Goal: Task Accomplishment & Management: Use online tool/utility

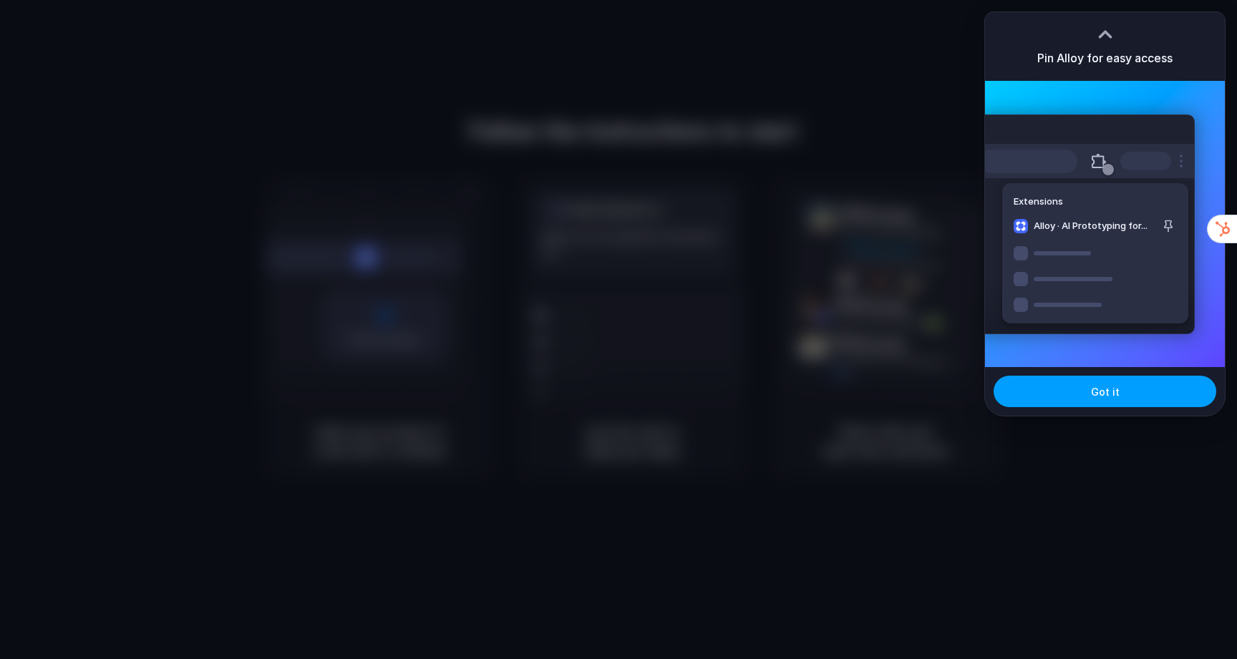
click at [1105, 395] on span "Got it" at bounding box center [1105, 391] width 29 height 15
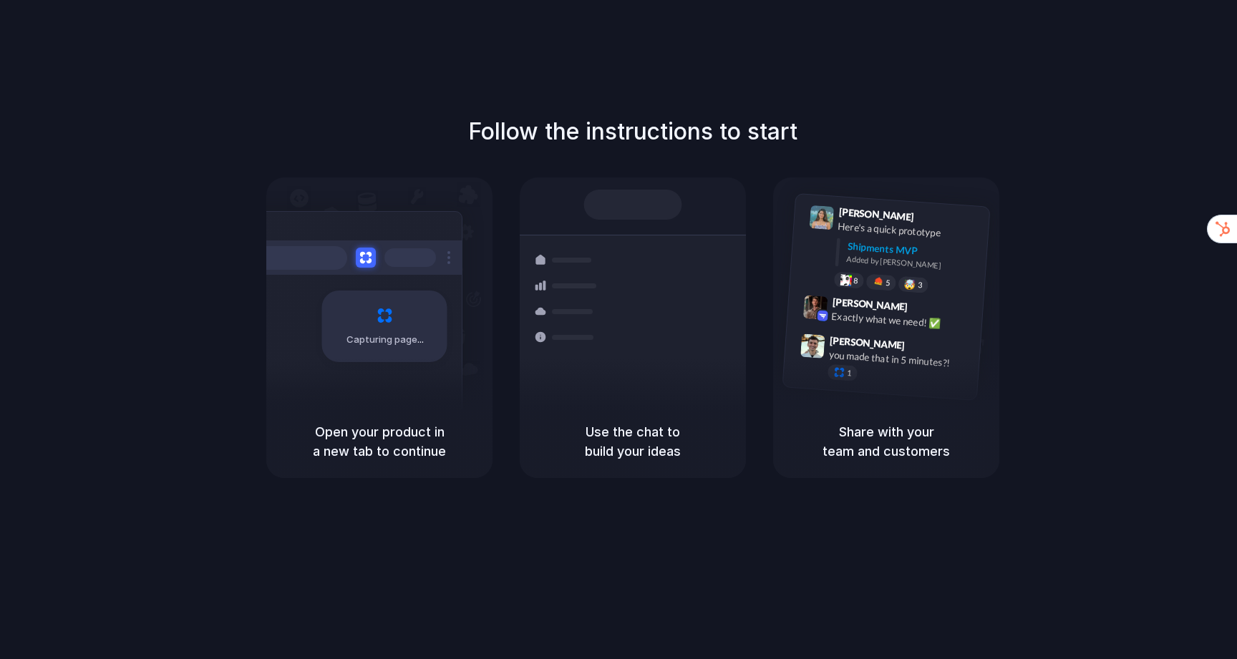
click at [818, 29] on div "Follow the instructions to start Capturing page Open your product in a new tab …" at bounding box center [633, 344] width 1266 height 688
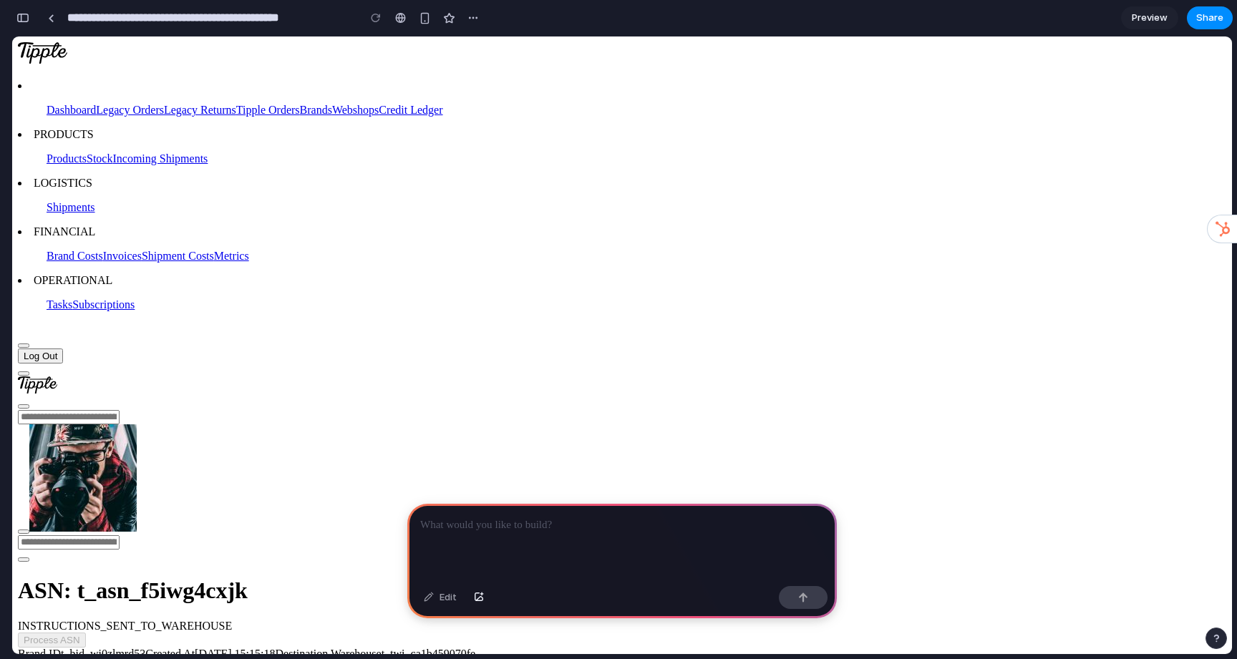
click at [232, 620] on span "INSTRUCTIONS_SENT_TO_WAREHOUSE" at bounding box center [125, 626] width 214 height 12
click at [425, 578] on div "ASN: t_asn_f5iwg4cxjk INSTRUCTIONS_SENT_TO_WAREHOUSE" at bounding box center [622, 605] width 1209 height 54
click at [398, 578] on h1 "ASN: t_asn_f5iwg4cxjk" at bounding box center [622, 591] width 1209 height 26
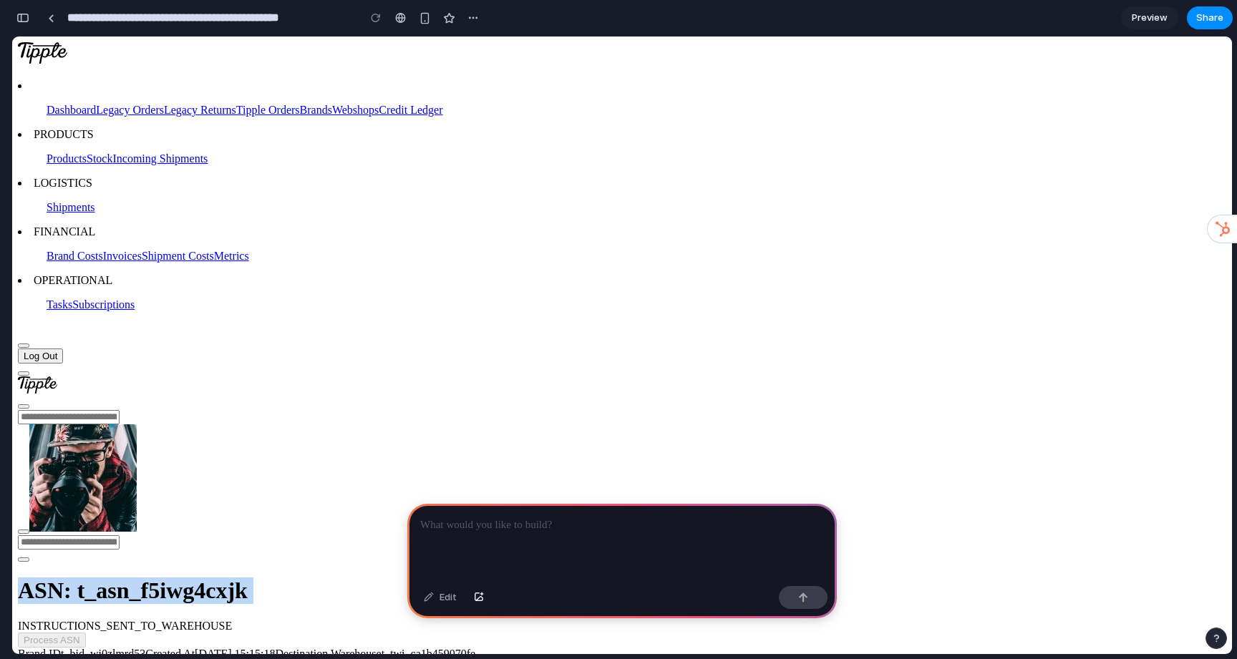
click at [398, 578] on h1 "ASN: t_asn_f5iwg4cxjk" at bounding box center [622, 591] width 1209 height 26
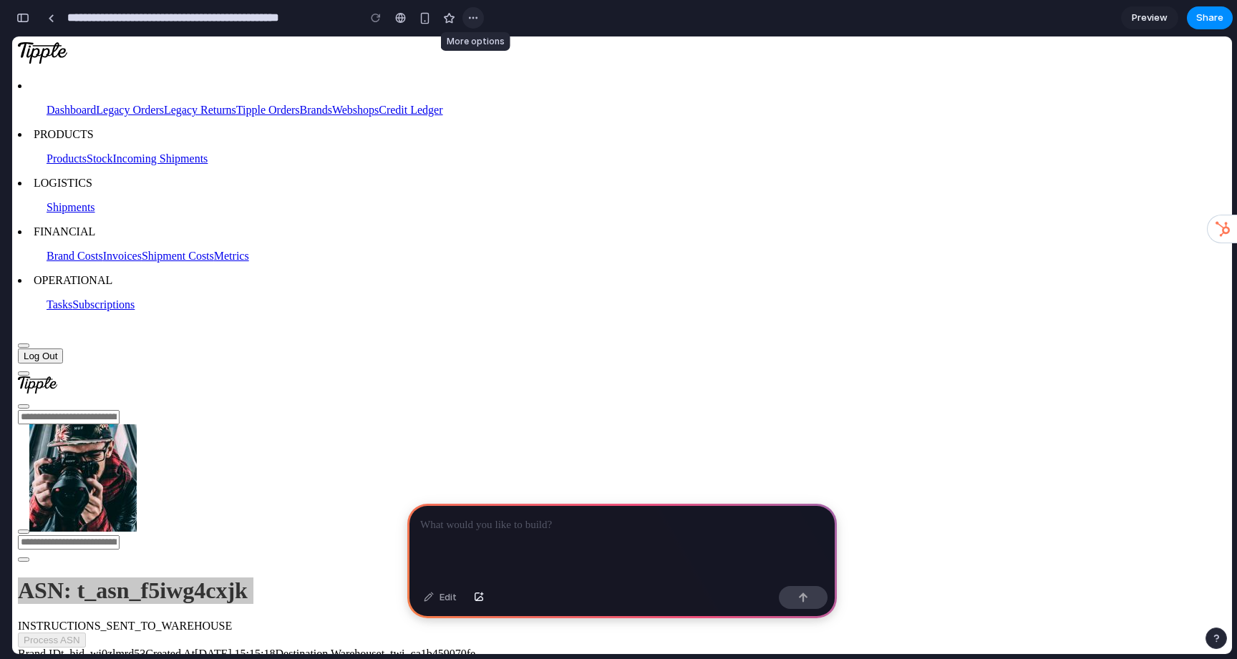
click at [464, 15] on button "button" at bounding box center [473, 17] width 21 height 21
click at [384, 111] on div "Duplicate Delete" at bounding box center [618, 329] width 1237 height 659
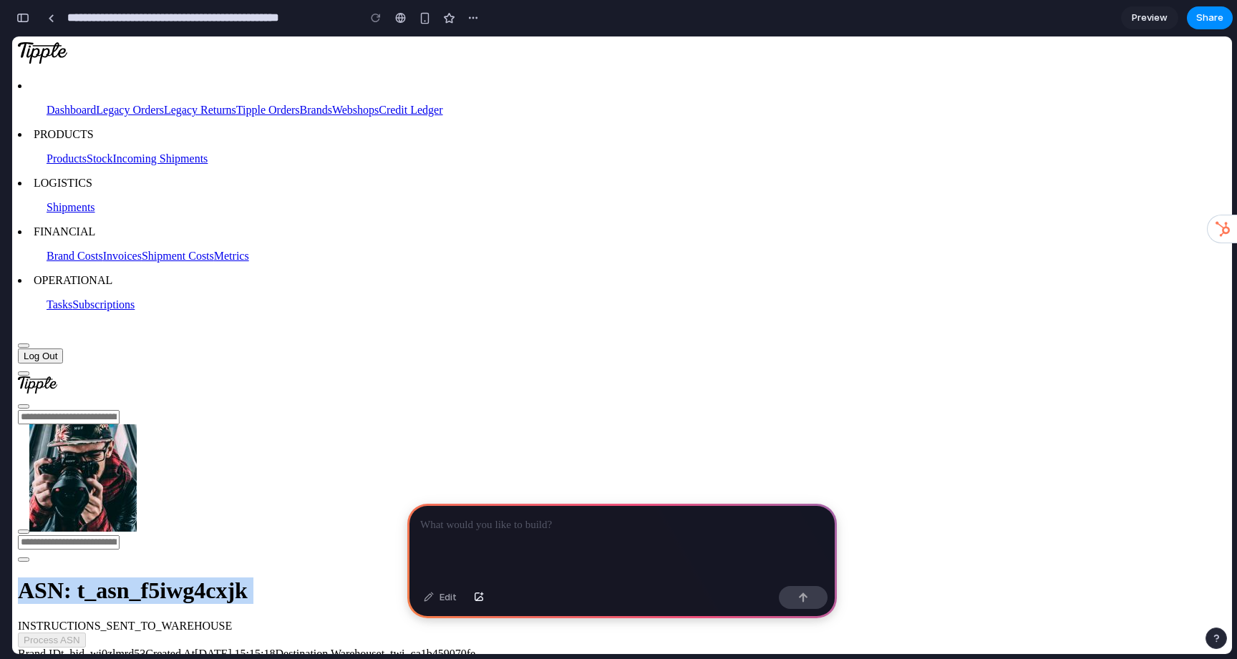
click at [392, 578] on h1 "ASN: t_asn_f5iwg4cxjk" at bounding box center [622, 591] width 1209 height 26
click at [541, 531] on p at bounding box center [622, 525] width 404 height 17
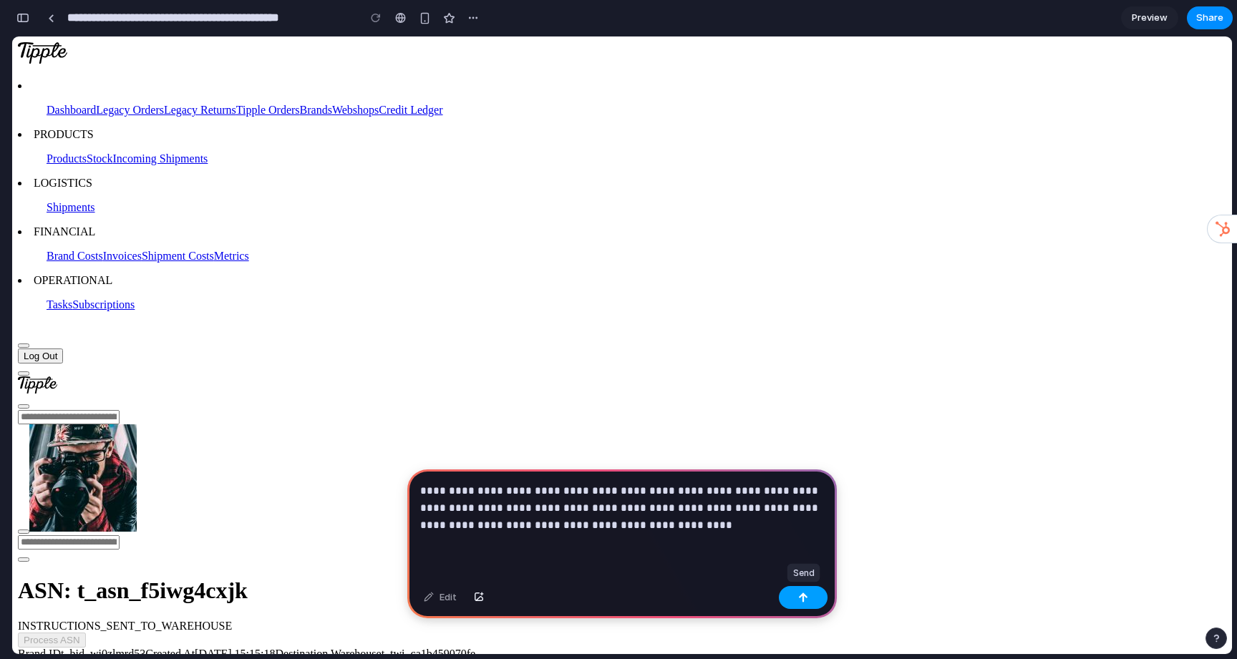
click at [806, 592] on button "button" at bounding box center [803, 597] width 49 height 23
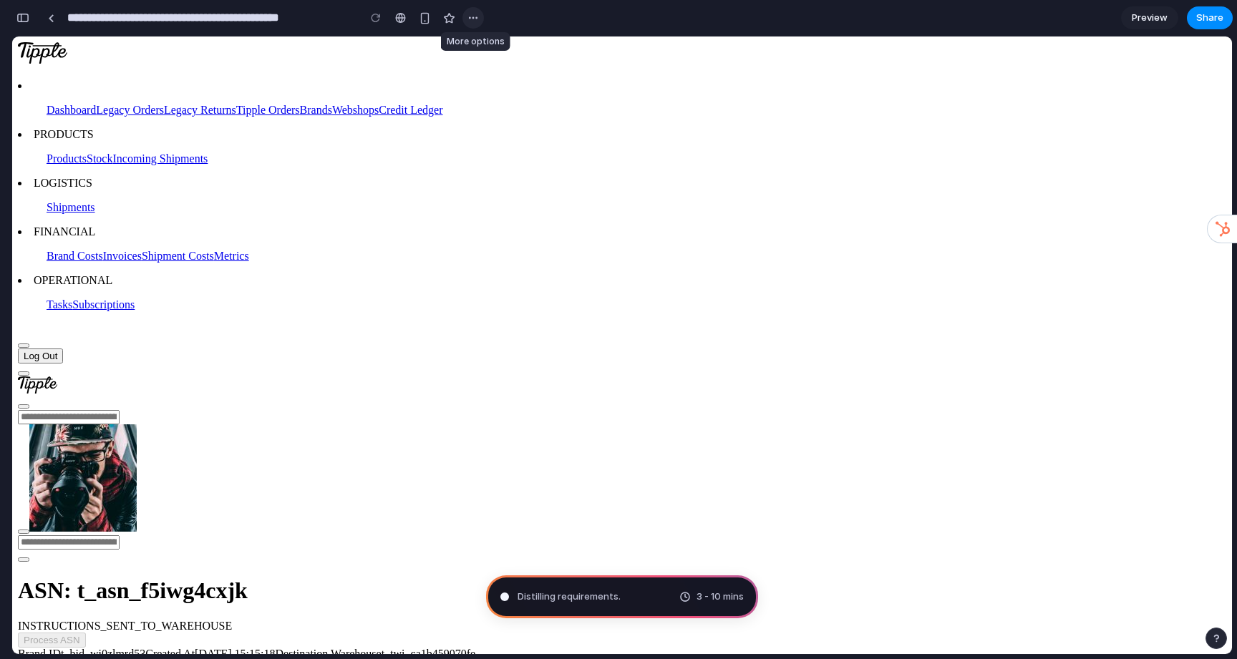
click at [469, 19] on div "button" at bounding box center [473, 17] width 11 height 11
click at [469, 19] on div "Duplicate Delete" at bounding box center [618, 329] width 1237 height 659
click at [1216, 637] on div "button" at bounding box center [1216, 639] width 10 height 10
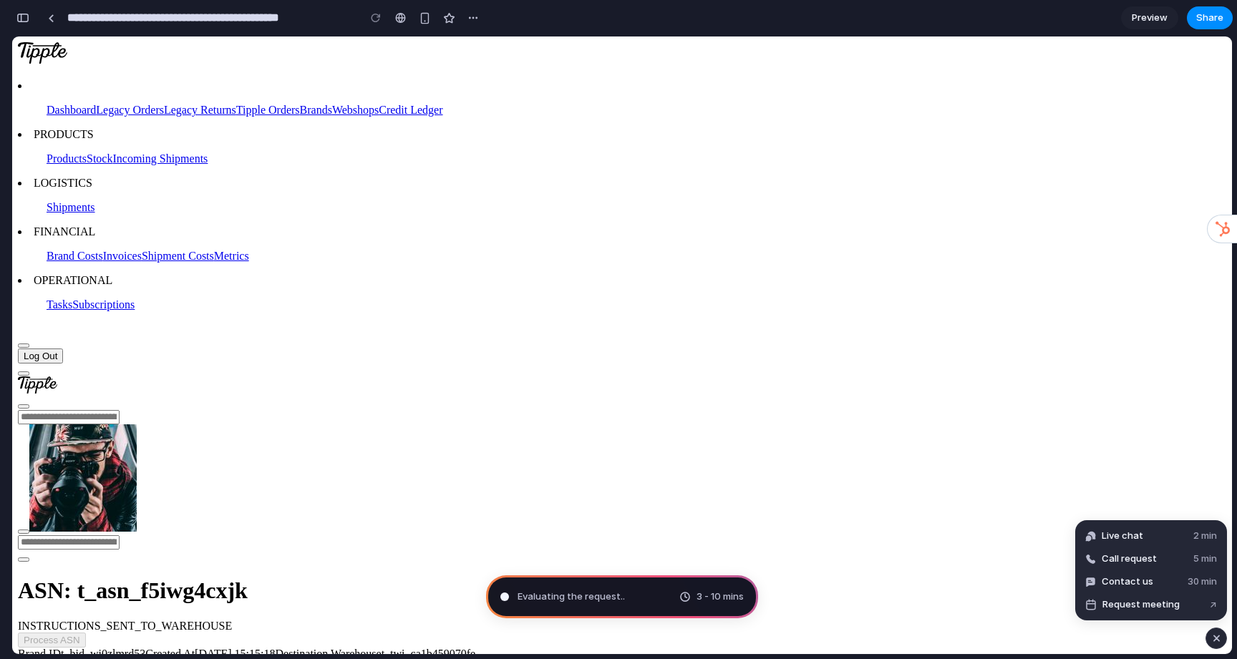
click at [1216, 637] on div "button" at bounding box center [1217, 638] width 12 height 17
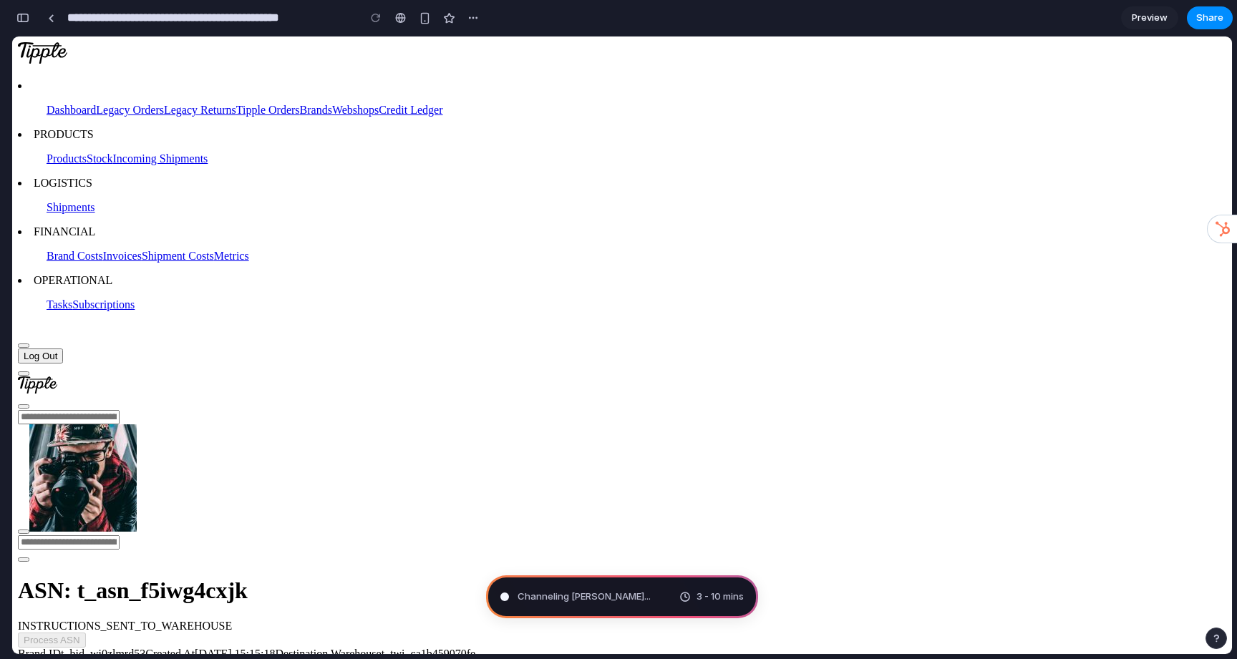
drag, startPoint x: 556, startPoint y: 400, endPoint x: 536, endPoint y: 430, distance: 36.1
drag, startPoint x: 478, startPoint y: 380, endPoint x: 460, endPoint y: 381, distance: 17.9
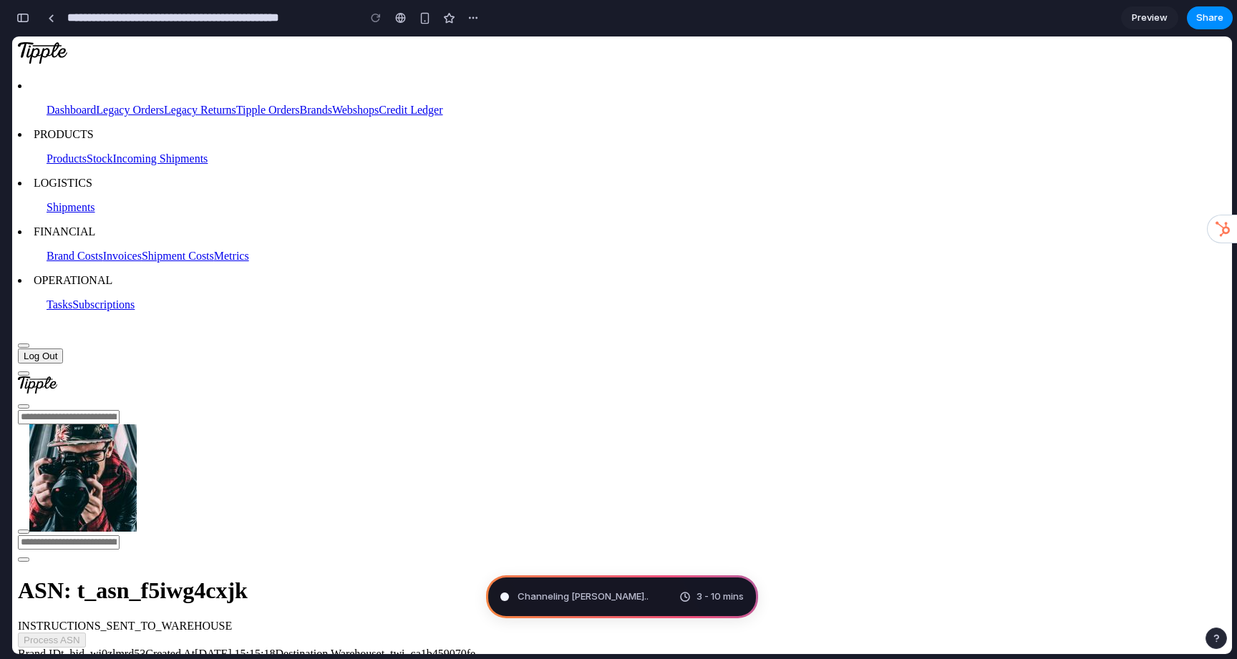
click at [12, 37] on html "Dashboard Legacy Orders Legacy Returns Tipple Orders Brands Webshops Credit Led…" at bounding box center [622, 598] width 1220 height 1122
